Goal: Information Seeking & Learning: Learn about a topic

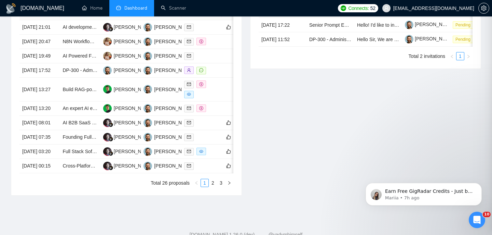
scroll to position [87, 0]
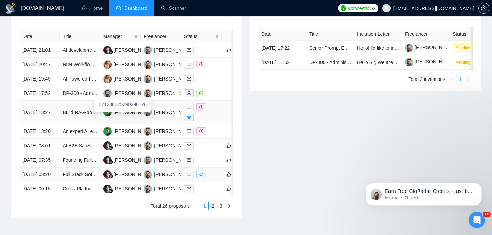
scroll to position [285, 0]
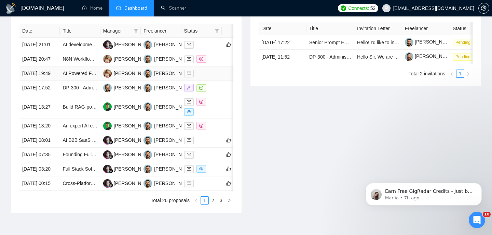
click at [56, 81] on td "[DATE] 19:49" at bounding box center [39, 73] width 40 height 14
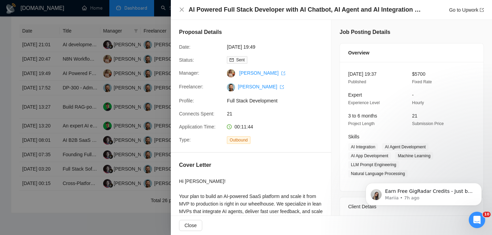
click at [222, 10] on h4 "AI Powered Full Stack Developer with AI Chatbot, AI Agent and AI Integration Ex…" at bounding box center [307, 9] width 236 height 9
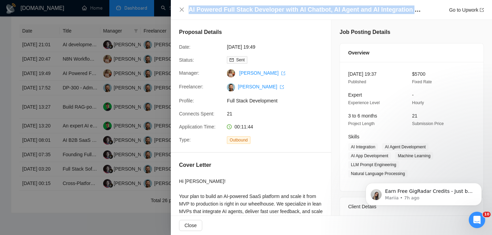
click at [222, 10] on h4 "AI Powered Full Stack Developer with AI Chatbot, AI Agent and AI Integration Ex…" at bounding box center [307, 9] width 236 height 9
copy h4 "AI Powered Full Stack Developer with AI Chatbot, AI Agent and AI Integration Ex…"
click at [183, 9] on icon "close" at bounding box center [181, 9] width 5 height 5
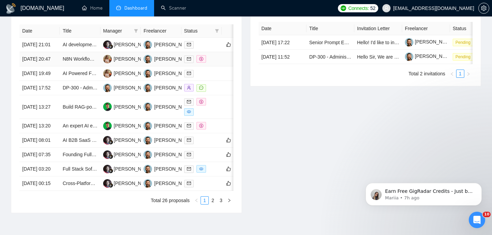
click at [59, 66] on td "[DATE] 20:47" at bounding box center [39, 59] width 40 height 14
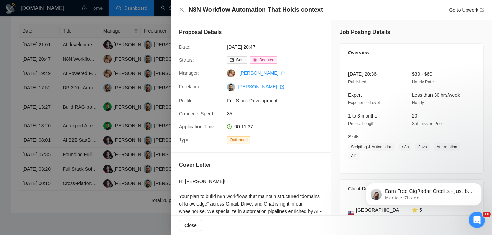
click at [251, 15] on div "N8N Workflow Automation That Holds context Go to Upwork" at bounding box center [331, 10] width 321 height 20
click at [250, 14] on div "N8N Workflow Automation That Holds context Go to Upwork" at bounding box center [331, 10] width 321 height 20
click at [244, 5] on h4 "N8N Workflow Automation That Holds context" at bounding box center [256, 9] width 134 height 9
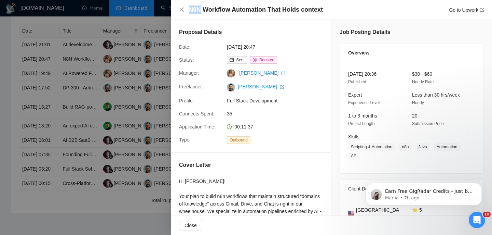
click at [244, 5] on h4 "N8N Workflow Automation That Holds context" at bounding box center [256, 9] width 134 height 9
copy h4 "N8N Workflow Automation That Holds context"
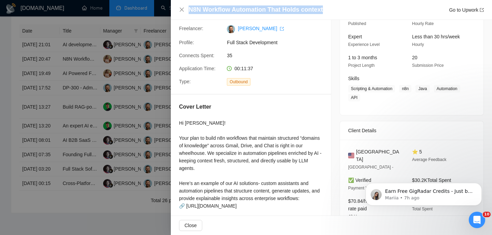
scroll to position [65, 0]
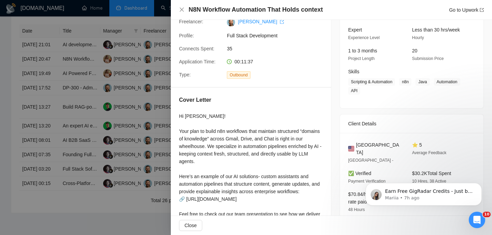
click at [377, 144] on span "[GEOGRAPHIC_DATA]" at bounding box center [378, 148] width 45 height 15
copy span "[GEOGRAPHIC_DATA]"
click at [182, 9] on icon "close" at bounding box center [182, 10] width 4 height 4
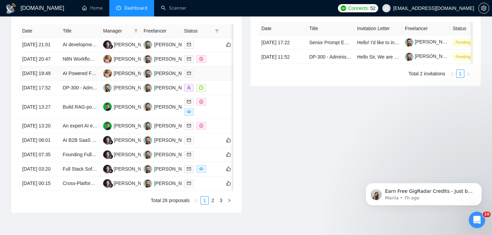
click at [84, 81] on td "AI Powered Full Stack Developer with AI Chatbot, AI Agent and AI Integration Ex…" at bounding box center [80, 73] width 40 height 14
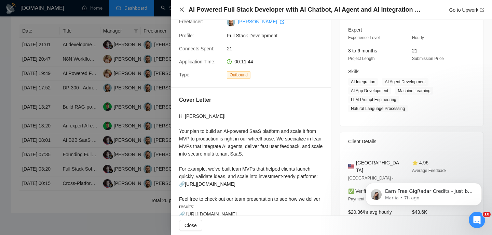
click at [180, 8] on icon "close" at bounding box center [182, 10] width 4 height 4
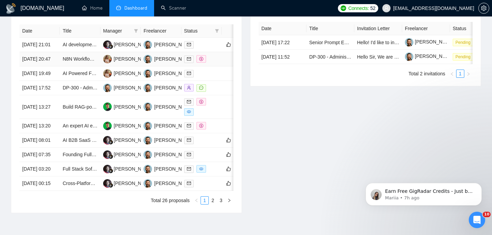
click at [59, 66] on td "[DATE] 20:47" at bounding box center [39, 59] width 40 height 14
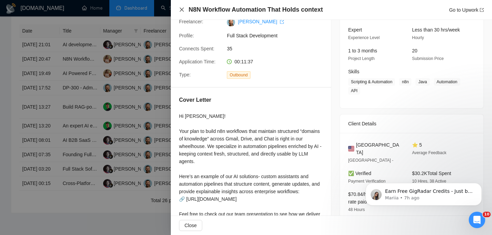
click at [180, 11] on icon "close" at bounding box center [182, 10] width 4 height 4
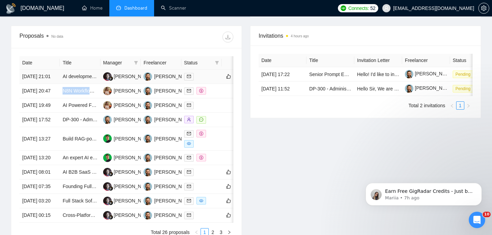
scroll to position [250, 0]
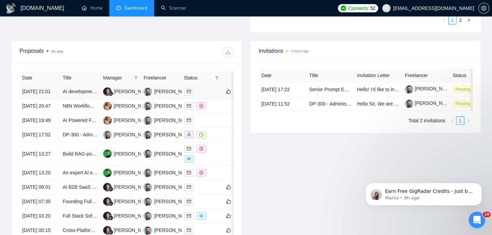
scroll to position [239, 0]
click at [48, 93] on td "[DATE] 21:01" at bounding box center [39, 91] width 40 height 14
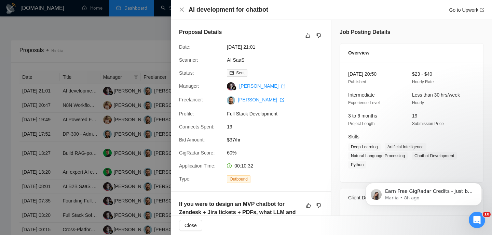
click at [233, 9] on h4 "AI development for chatbot" at bounding box center [229, 9] width 80 height 9
copy h4 "AI development for chatbot"
click at [181, 6] on div "AI development for chatbot Go to Upwork" at bounding box center [331, 9] width 305 height 9
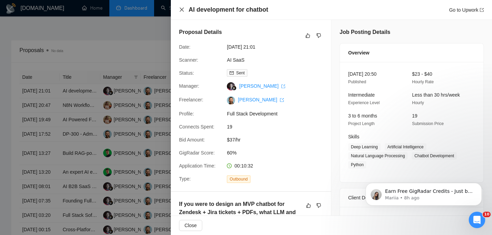
click at [183, 9] on icon "close" at bounding box center [182, 10] width 4 height 4
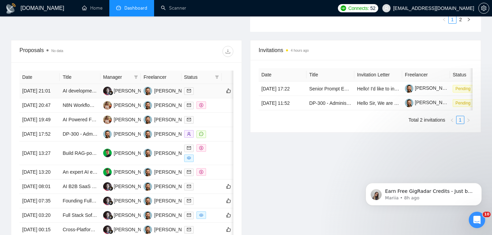
click at [53, 96] on td "[DATE] 21:01" at bounding box center [39, 91] width 40 height 14
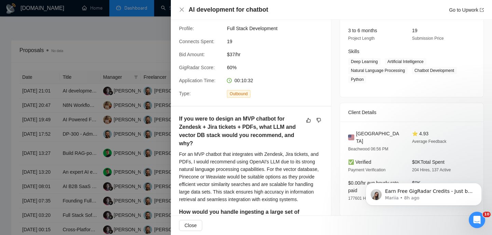
scroll to position [147, 0]
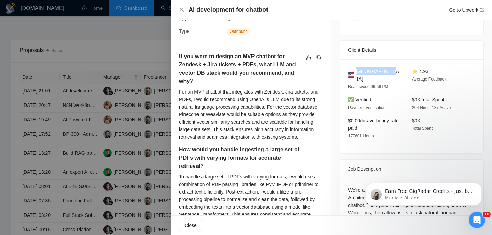
drag, startPoint x: 358, startPoint y: 69, endPoint x: 398, endPoint y: 69, distance: 40.3
click at [398, 69] on div "[GEOGRAPHIC_DATA]" at bounding box center [374, 74] width 53 height 15
copy span "[GEOGRAPHIC_DATA]"
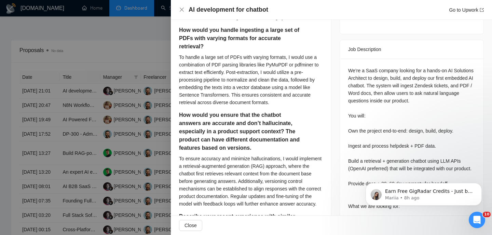
scroll to position [273, 0]
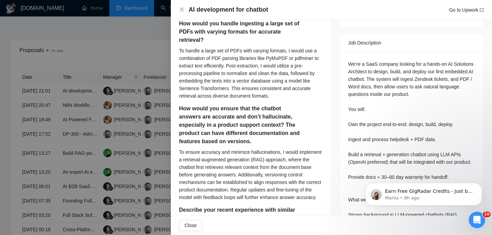
click at [401, 65] on div "We’re a SaaS company looking for a hands-on AI Solutions Architect to design, b…" at bounding box center [411, 210] width 127 height 301
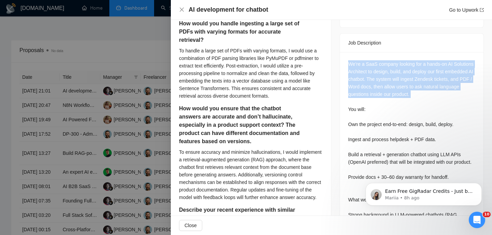
click at [401, 65] on div "We’re a SaaS company looking for a hands-on AI Solutions Architect to design, b…" at bounding box center [411, 210] width 127 height 301
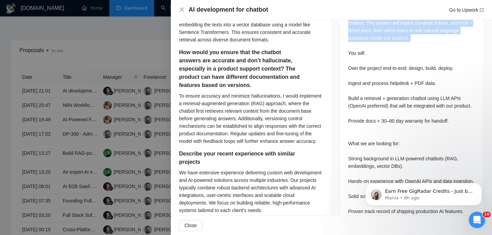
scroll to position [331, 0]
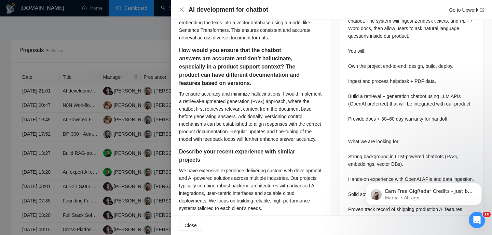
click at [398, 62] on div "We’re a SaaS company looking for a hands-on AI Solutions Architect to design, b…" at bounding box center [411, 152] width 127 height 301
click at [398, 57] on div "We’re a SaaS company looking for a hands-on AI Solutions Architect to design, b…" at bounding box center [411, 152] width 127 height 301
click at [379, 77] on div "We’re a SaaS company looking for a hands-on AI Solutions Architect to design, b…" at bounding box center [411, 152] width 127 height 301
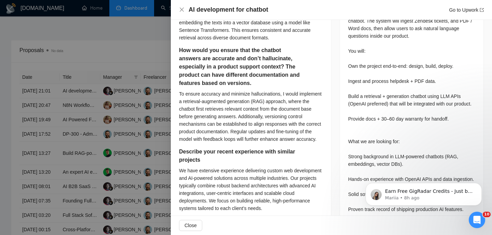
click at [379, 73] on div "We’re a SaaS company looking for a hands-on AI Solutions Architect to design, b…" at bounding box center [411, 152] width 127 height 301
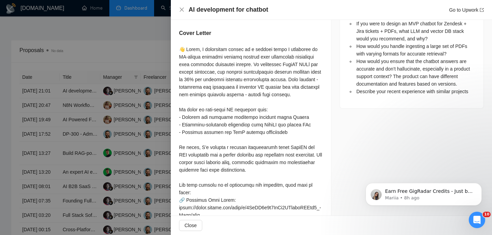
scroll to position [540, 0]
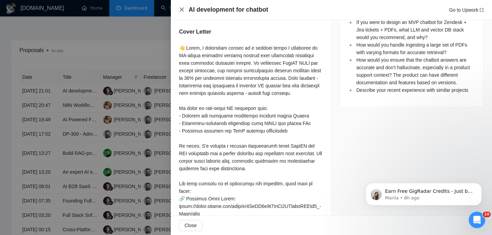
click at [184, 9] on icon "close" at bounding box center [181, 9] width 5 height 5
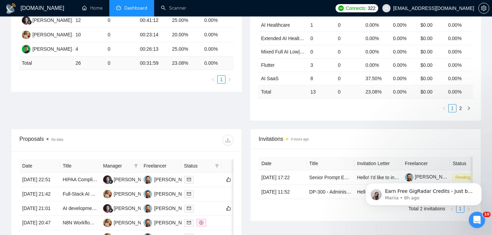
scroll to position [188, 0]
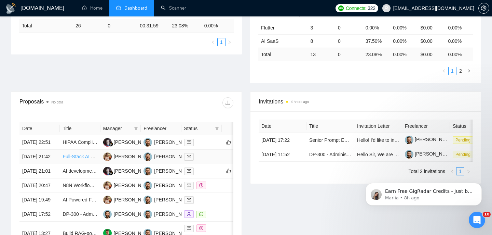
click at [64, 159] on link "Full‑Stack AI Engineer to Build Paid Web App Around Custom “Denial Appeal Assis…" at bounding box center [161, 155] width 196 height 5
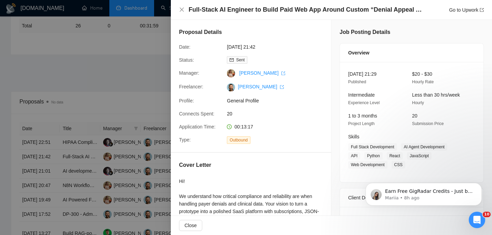
click at [121, 82] on div at bounding box center [246, 117] width 492 height 235
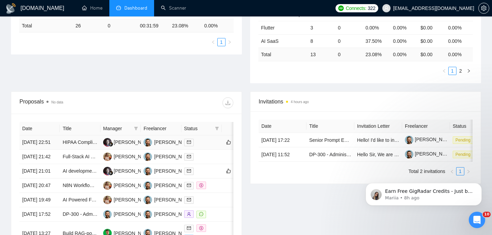
click at [78, 149] on td "HIPAA Compliant AI Agent Development for Healthcare" at bounding box center [80, 142] width 40 height 14
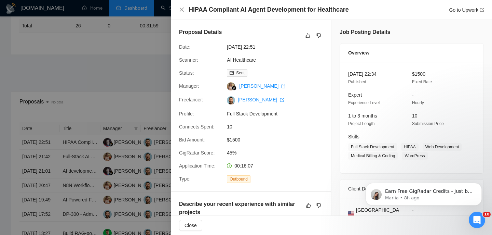
click at [241, 11] on h4 "HIPAA Compliant AI Agent Development for Healthcare" at bounding box center [269, 9] width 160 height 9
copy h4 "HIPAA Compliant AI Agent Development for Healthcare"
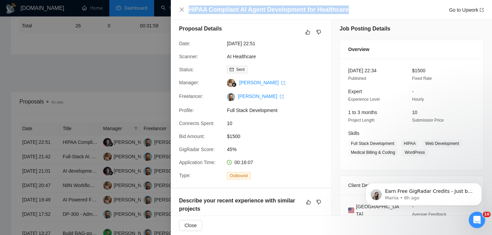
scroll to position [4, 0]
click at [219, 85] on div "Manager:" at bounding box center [200, 82] width 48 height 8
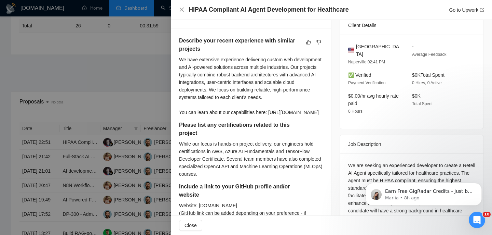
scroll to position [156, 0]
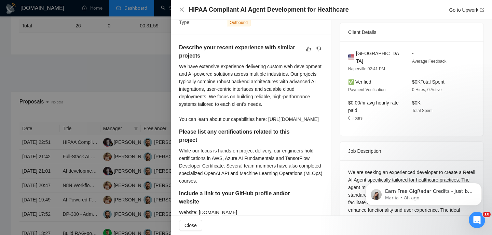
click at [366, 63] on span "United States" at bounding box center [378, 57] width 45 height 15
click at [366, 63] on span "[GEOGRAPHIC_DATA]" at bounding box center [378, 57] width 45 height 15
copy span "[GEOGRAPHIC_DATA]"
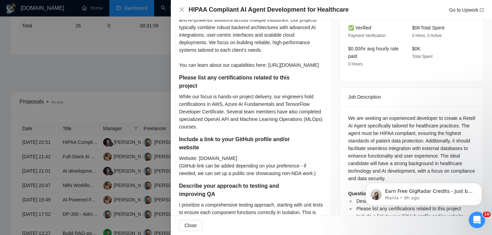
scroll to position [213, 0]
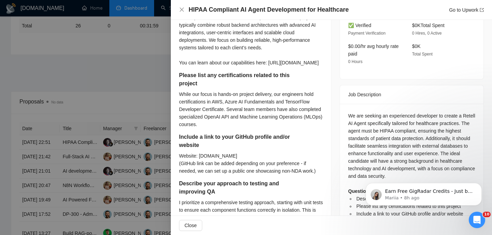
click at [371, 121] on div "We are seeking an experienced developer to create a Retell AI Agent specificall…" at bounding box center [411, 168] width 127 height 113
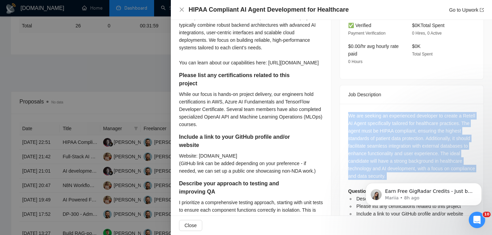
click at [371, 121] on div "We are seeking an experienced developer to create a Retell AI Agent specificall…" at bounding box center [411, 168] width 127 height 113
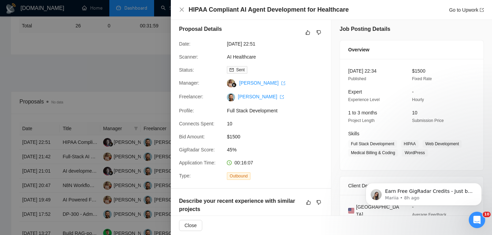
scroll to position [0, 0]
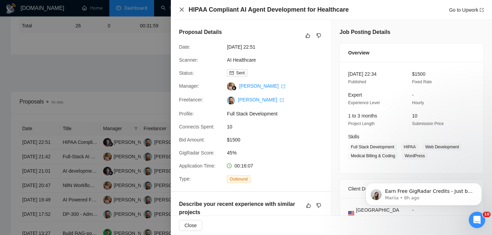
click at [180, 7] on icon "close" at bounding box center [181, 9] width 5 height 5
